Goal: Navigation & Orientation: Find specific page/section

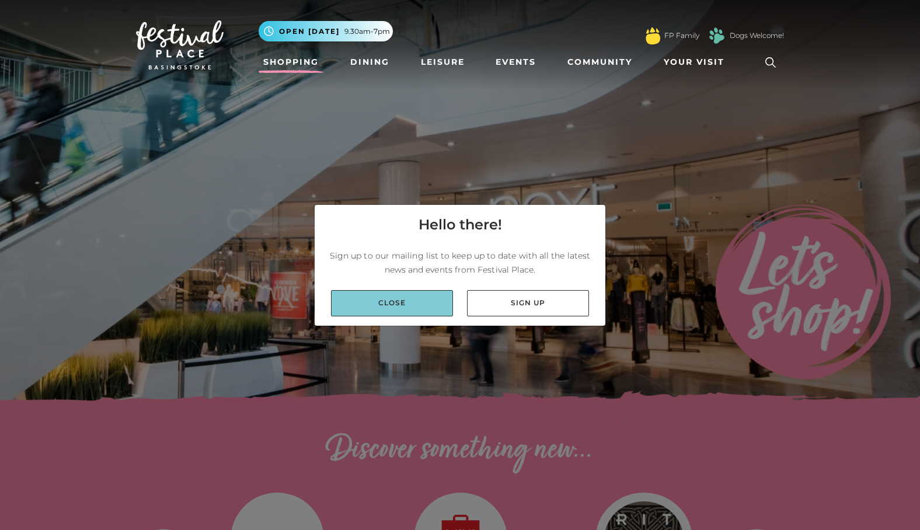
click at [416, 307] on link "Close" at bounding box center [392, 303] width 122 height 26
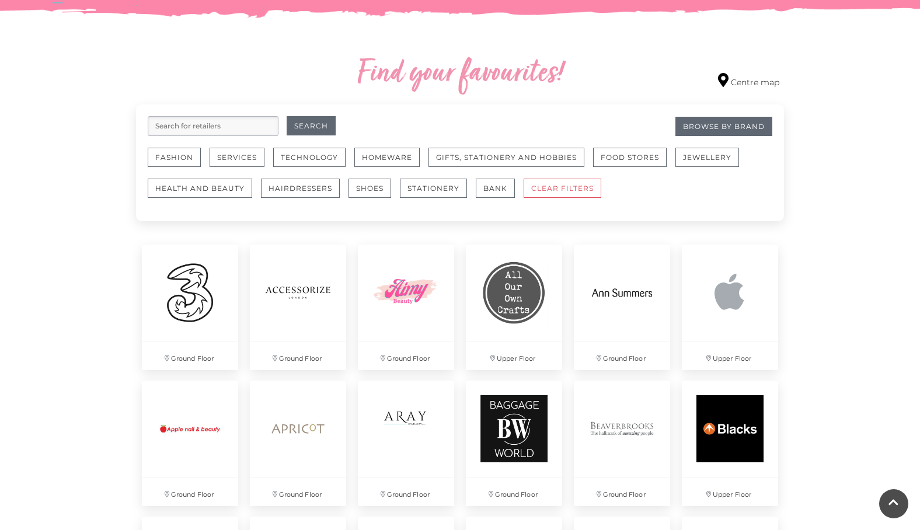
scroll to position [630, 0]
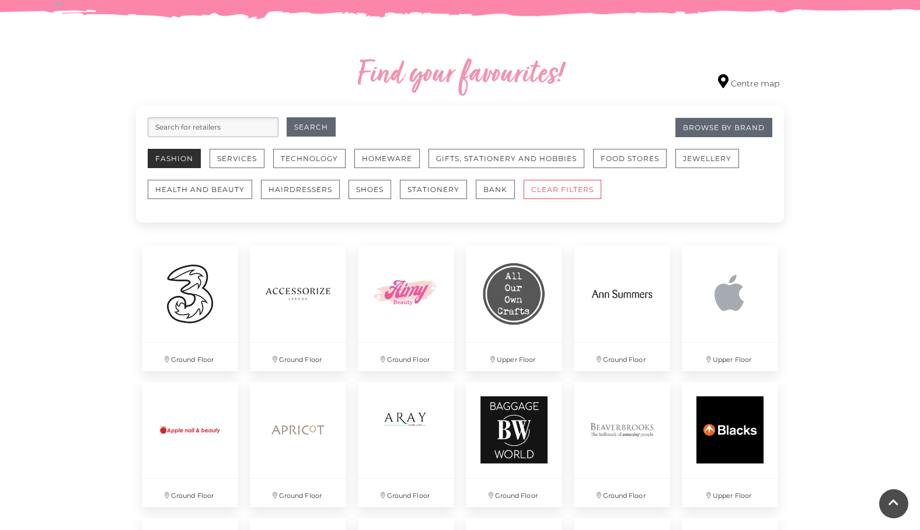
click at [176, 168] on button "Fashion" at bounding box center [174, 158] width 53 height 19
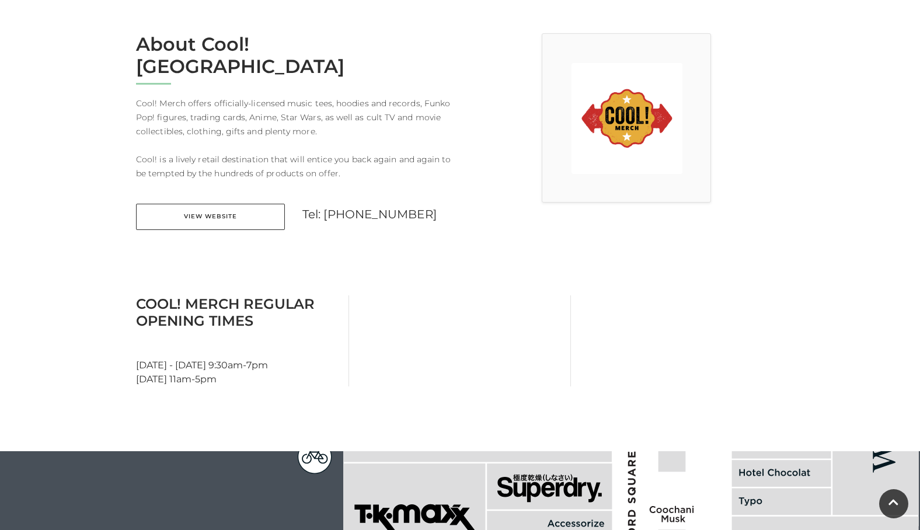
scroll to position [281, 0]
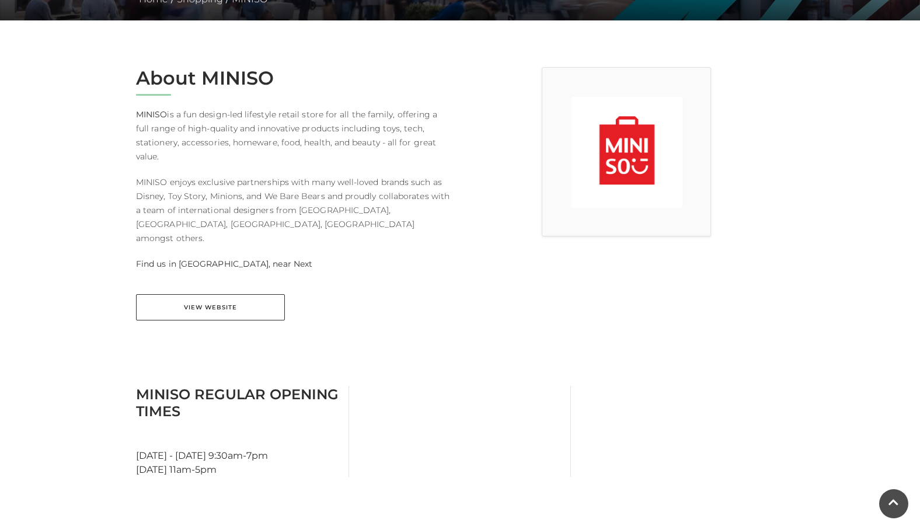
scroll to position [337, 0]
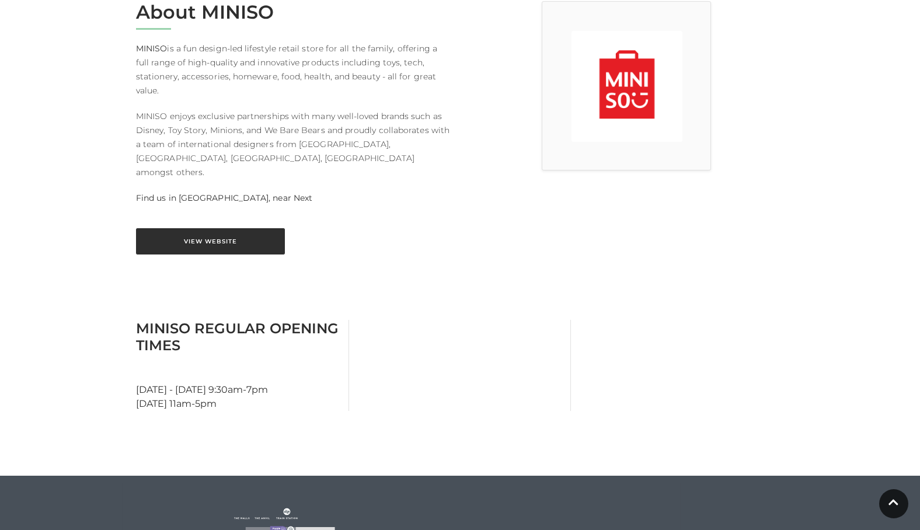
click at [255, 238] on link "View Website" at bounding box center [210, 241] width 149 height 26
